Goal: Transaction & Acquisition: Subscribe to service/newsletter

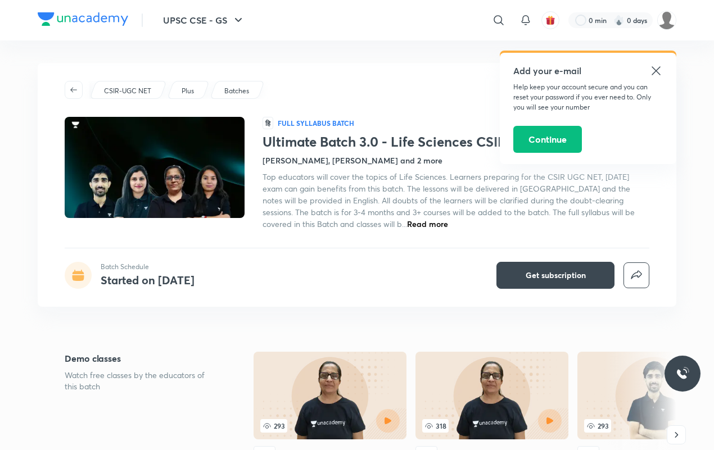
click at [657, 75] on icon at bounding box center [656, 70] width 13 height 13
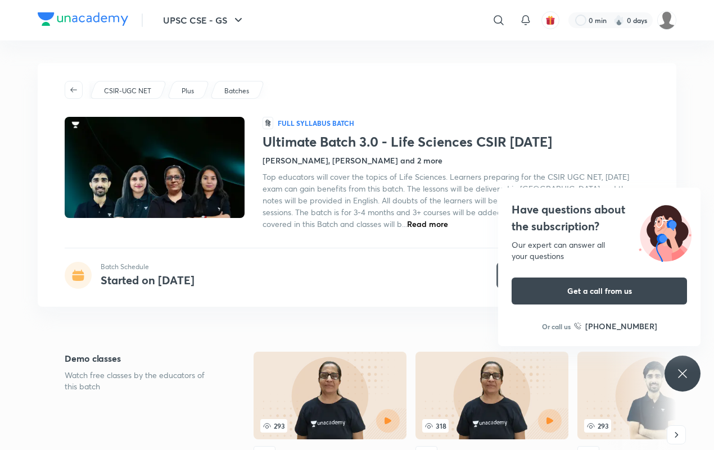
click at [301, 164] on h4 "Neha Taneja, Yogesh Bishnoi and 2 more" at bounding box center [353, 161] width 180 height 12
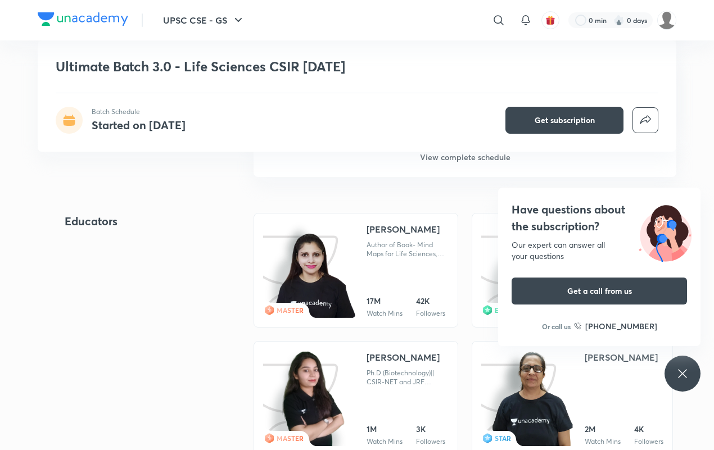
scroll to position [1033, 0]
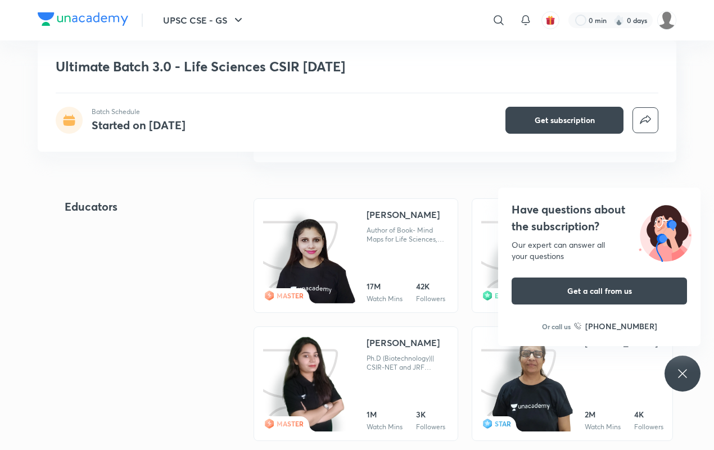
click at [358, 263] on link "MASTER Neha Taneja Author of Book- Mind Maps for Life Sciences, Qualified CSIR-…" at bounding box center [356, 256] width 205 height 115
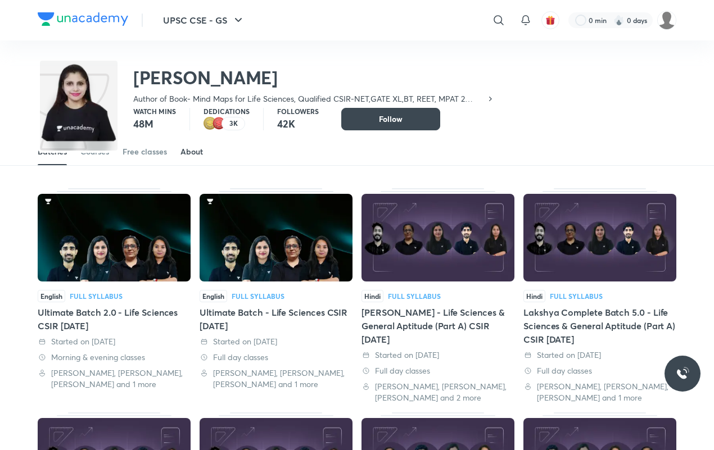
scroll to position [34, 0]
click at [194, 161] on link "About" at bounding box center [192, 151] width 22 height 27
click at [193, 156] on div "About" at bounding box center [192, 151] width 22 height 11
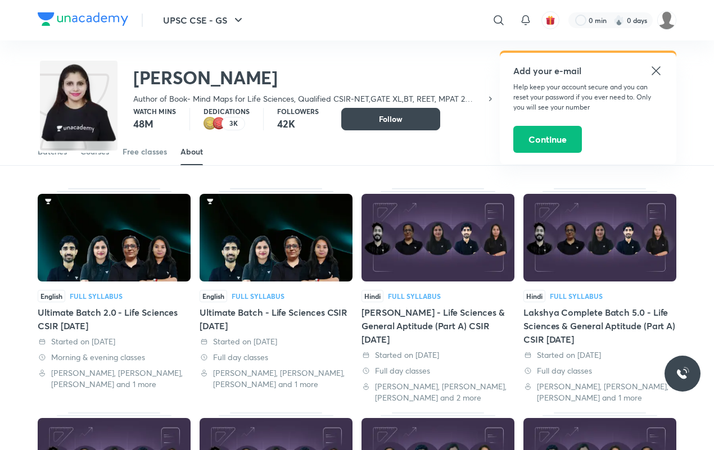
click at [190, 147] on div "About" at bounding box center [192, 151] width 22 height 11
drag, startPoint x: 657, startPoint y: 71, endPoint x: 668, endPoint y: 78, distance: 12.8
click at [658, 72] on icon at bounding box center [656, 70] width 8 height 8
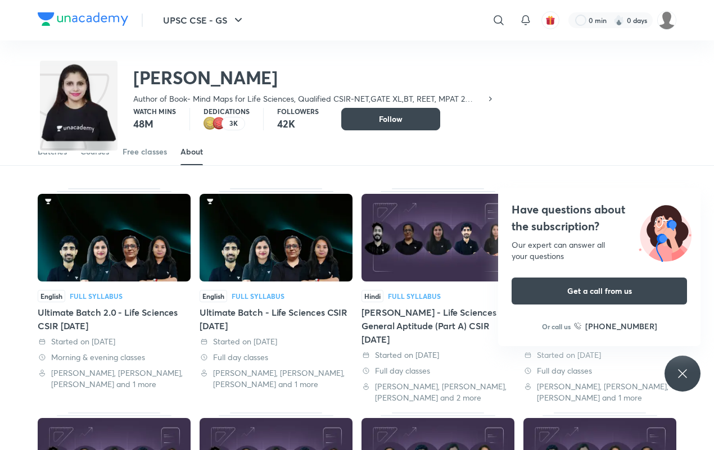
click at [191, 155] on div "About" at bounding box center [192, 151] width 22 height 11
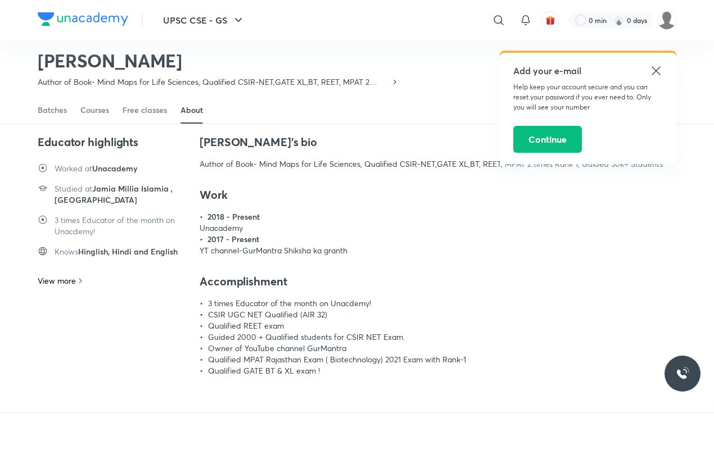
click at [656, 69] on icon at bounding box center [656, 70] width 13 height 13
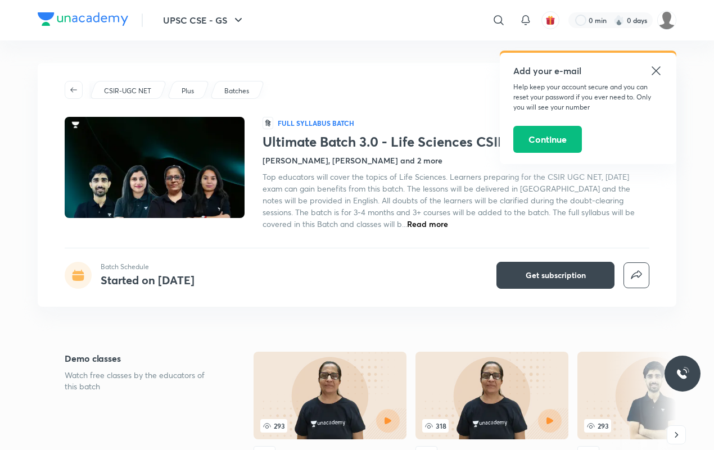
click at [653, 70] on icon at bounding box center [656, 70] width 13 height 13
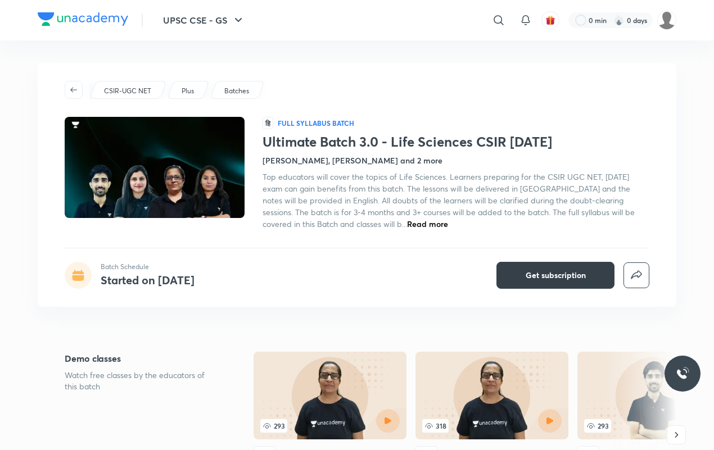
click at [549, 269] on button "Get subscription" at bounding box center [556, 275] width 118 height 27
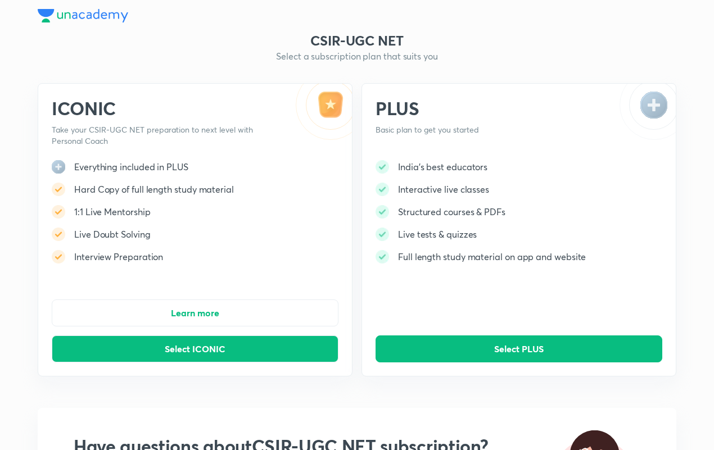
drag, startPoint x: 65, startPoint y: 214, endPoint x: 102, endPoint y: 211, distance: 37.2
click at [82, 215] on div "1:1 Live Mentorship" at bounding box center [143, 211] width 182 height 13
click at [187, 215] on div "1:1 Live Mentorship" at bounding box center [143, 211] width 182 height 13
